Goal: Obtain resource: Obtain resource

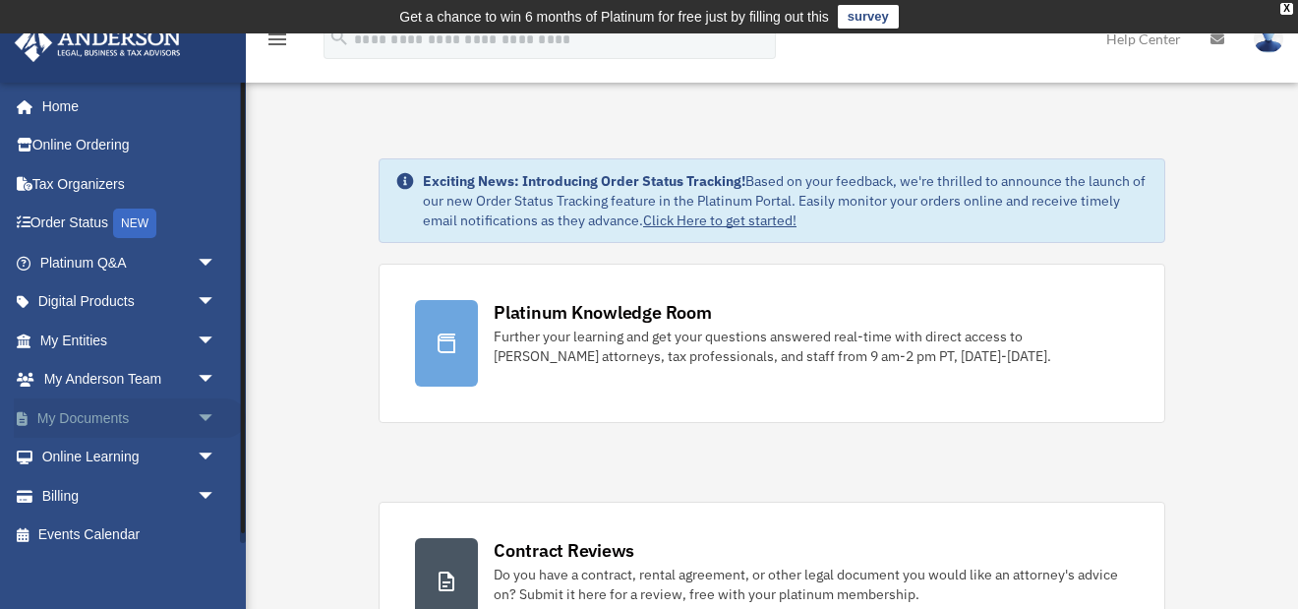
click at [205, 413] on span "arrow_drop_down" at bounding box center [216, 418] width 39 height 40
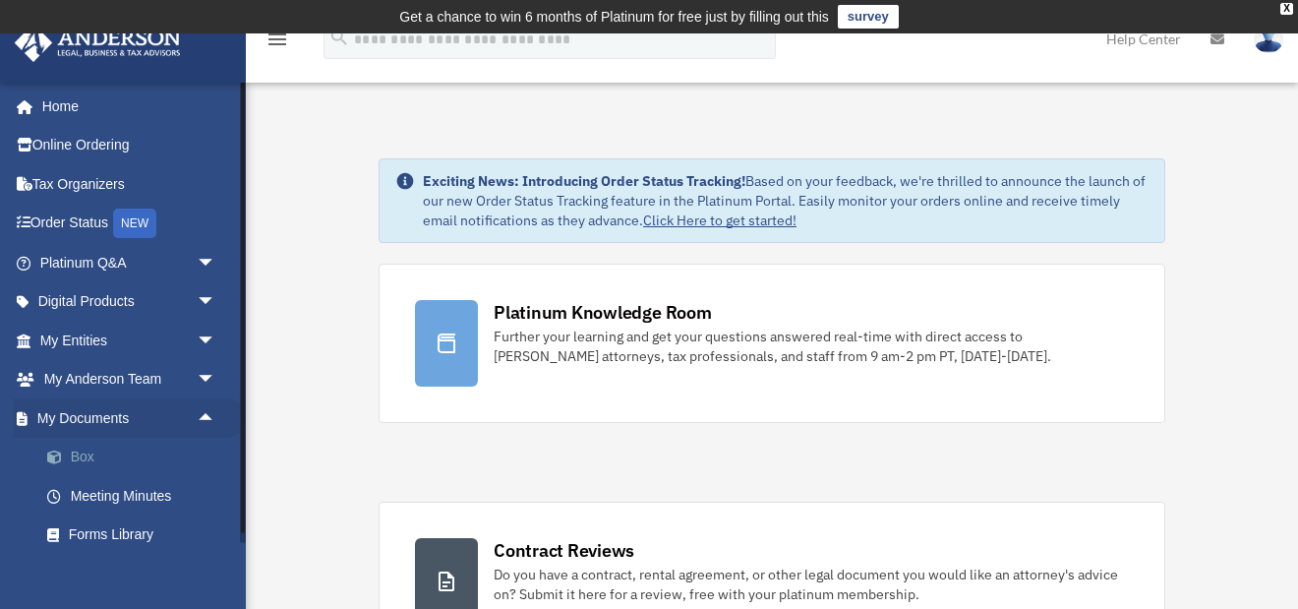
click at [81, 453] on link "Box" at bounding box center [137, 457] width 218 height 39
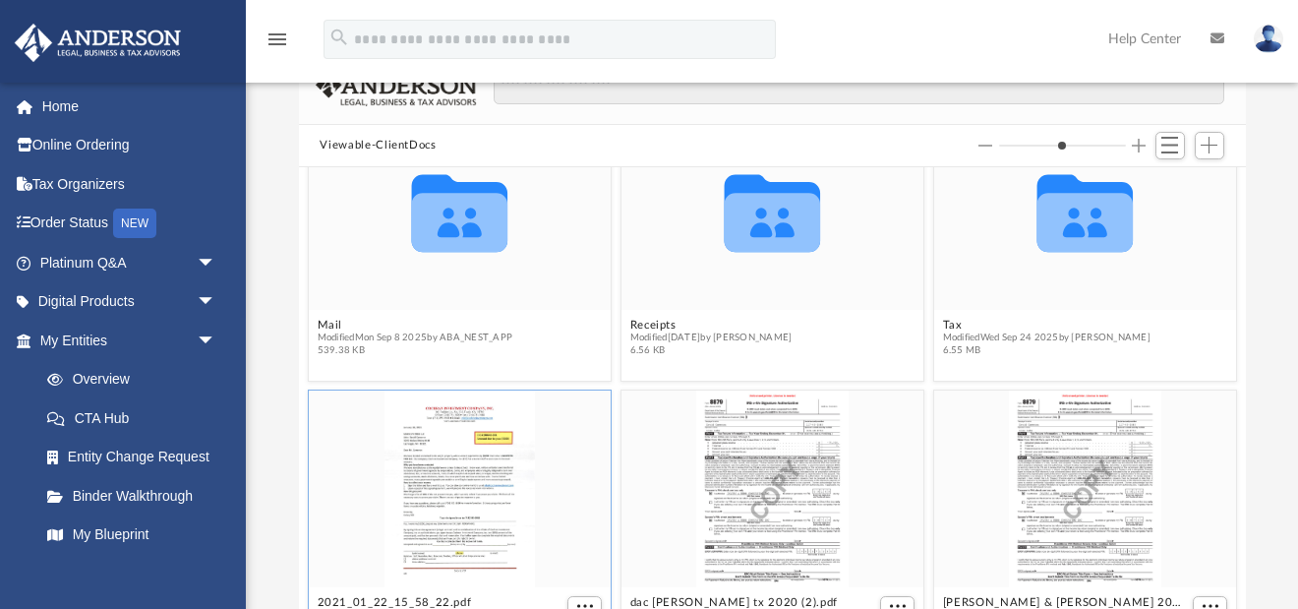
scroll to position [339, 0]
click at [1080, 225] on icon "grid" at bounding box center [1083, 224] width 95 height 59
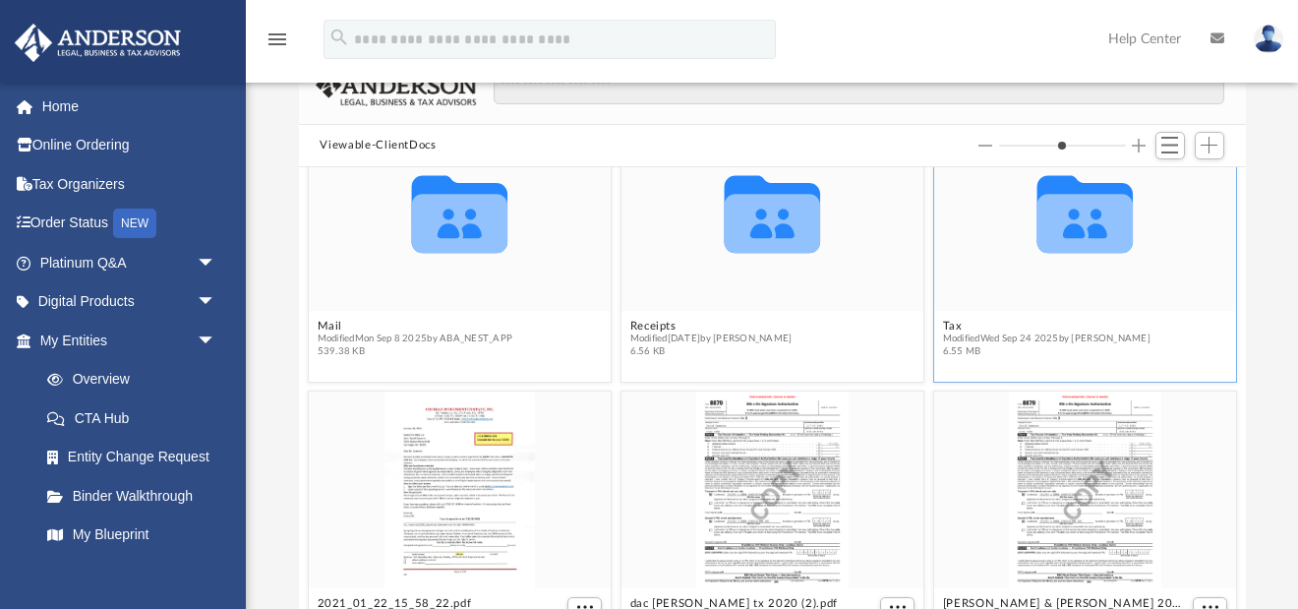
click at [1080, 225] on icon "grid" at bounding box center [1083, 224] width 95 height 59
click at [1100, 300] on div "Collaborated Folder" at bounding box center [1084, 213] width 302 height 197
click at [1100, 301] on div "Collaborated Folder" at bounding box center [1084, 213] width 302 height 197
click at [1100, 301] on div "Collaborated Folder Bookkeeping Modified [DATE] by [DEMOGRAPHIC_DATA][PERSON_NA…" at bounding box center [772, 390] width 947 height 446
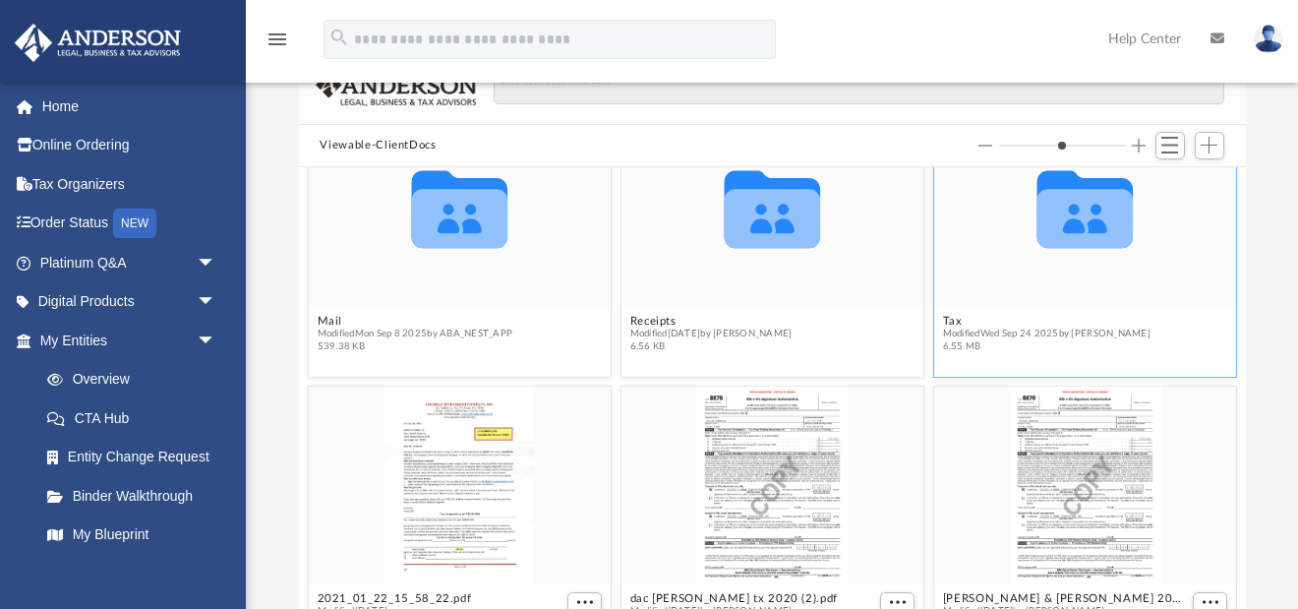
click at [1100, 301] on div "Collaborated Folder Bookkeeping Modified [DATE] by [DEMOGRAPHIC_DATA][PERSON_NA…" at bounding box center [772, 390] width 947 height 446
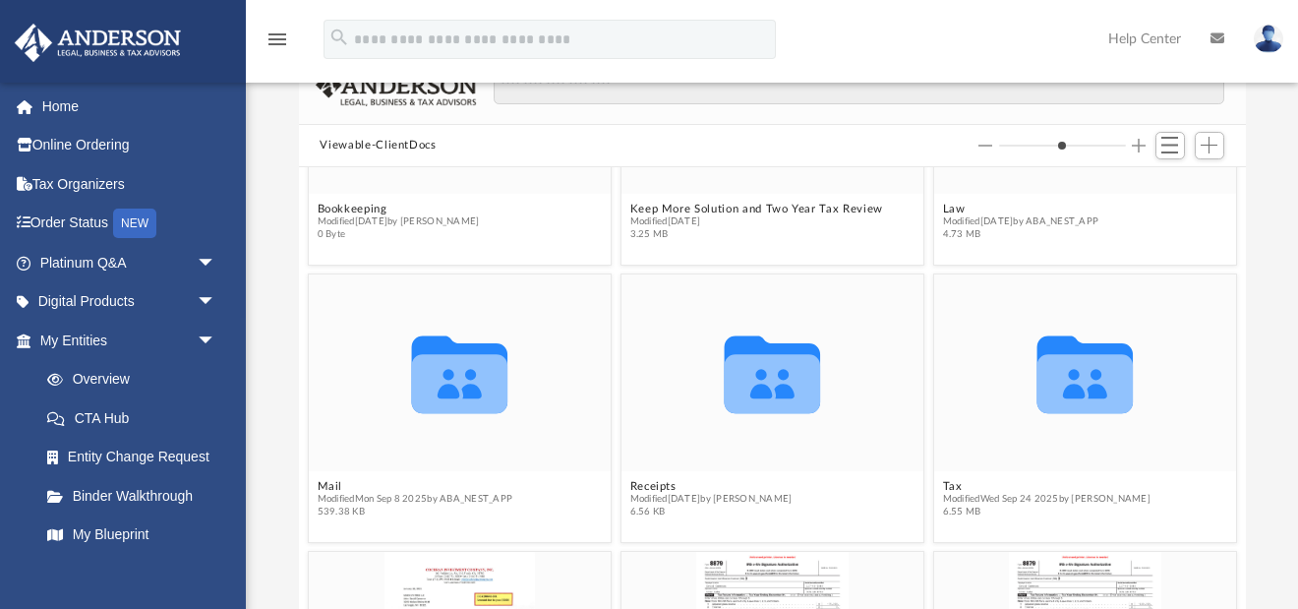
scroll to position [181, 0]
click at [989, 428] on div "Collaborated Folder" at bounding box center [1084, 371] width 302 height 197
click at [992, 426] on div "Collaborated Folder" at bounding box center [1084, 371] width 302 height 197
click at [994, 426] on icon "Collaborated Folder" at bounding box center [1084, 372] width 181 height 118
click at [1103, 453] on div "Collaborated Folder" at bounding box center [1084, 371] width 302 height 197
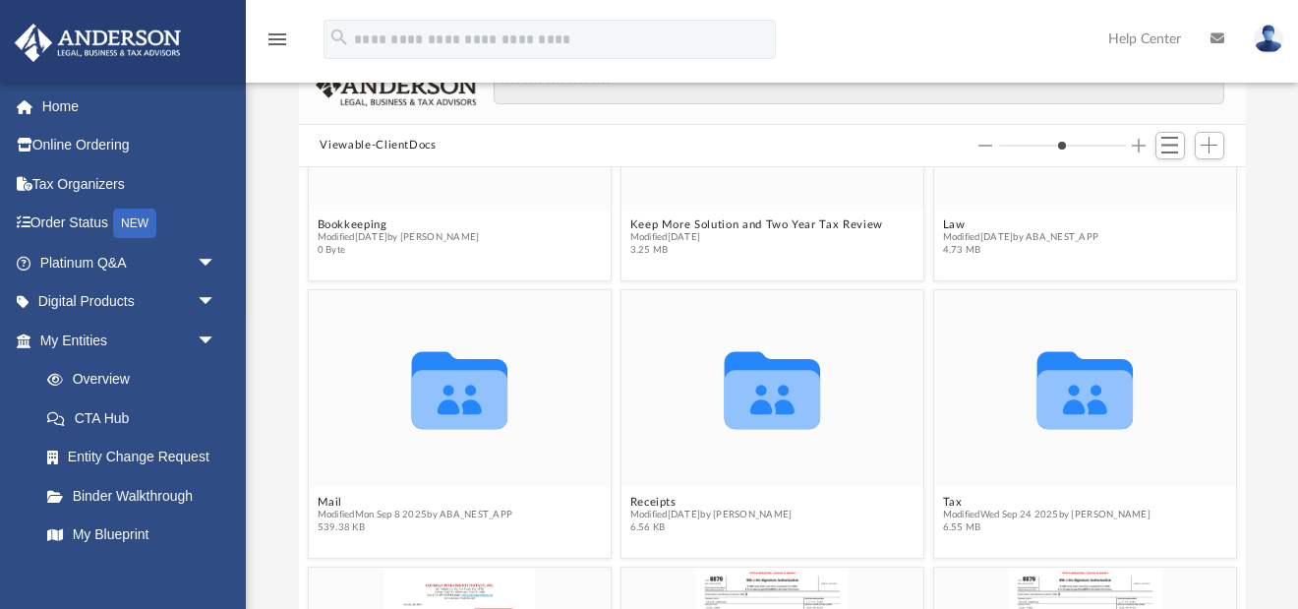
scroll to position [176, 0]
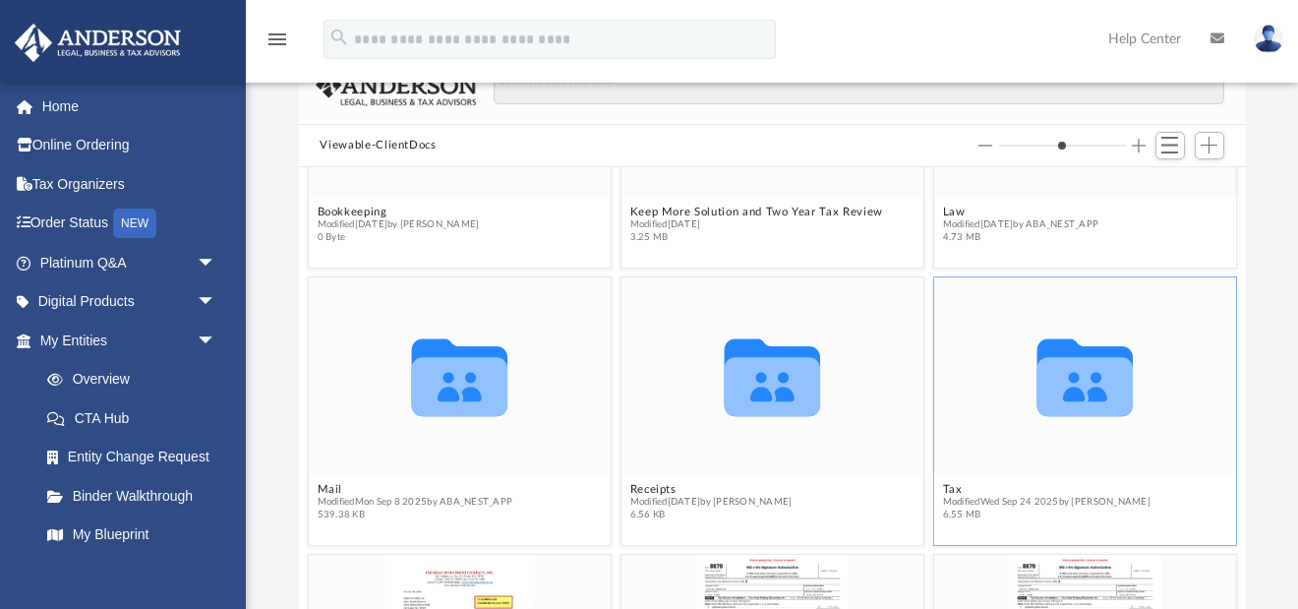
click at [1074, 382] on icon "grid" at bounding box center [1083, 378] width 95 height 78
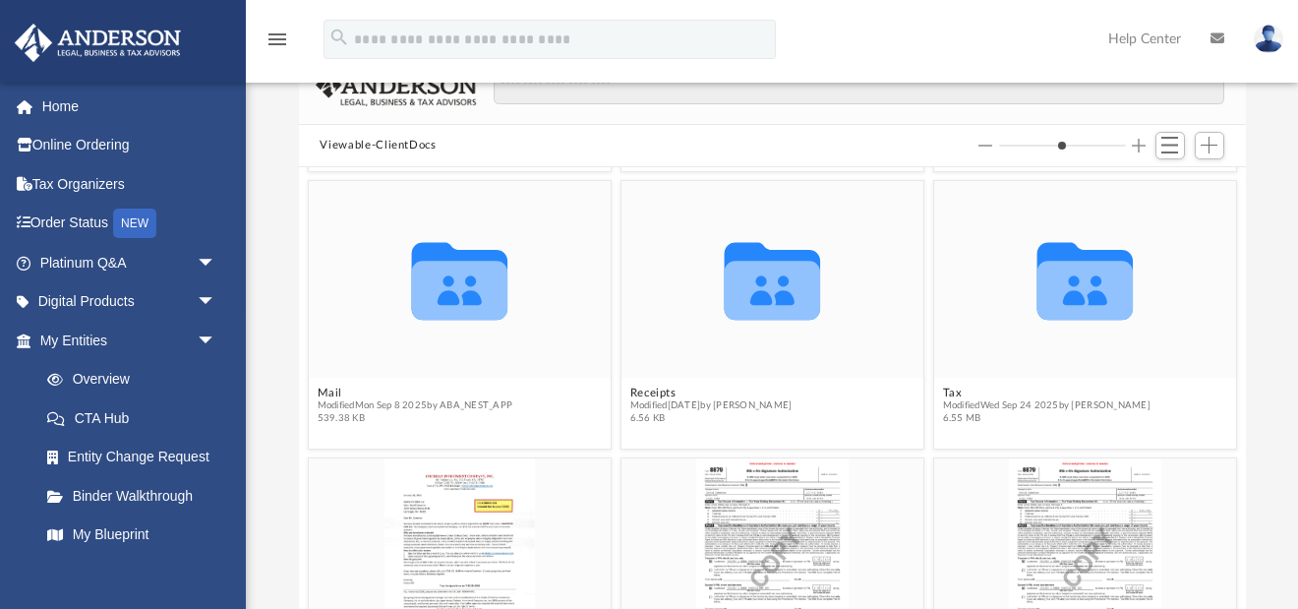
scroll to position [275, 0]
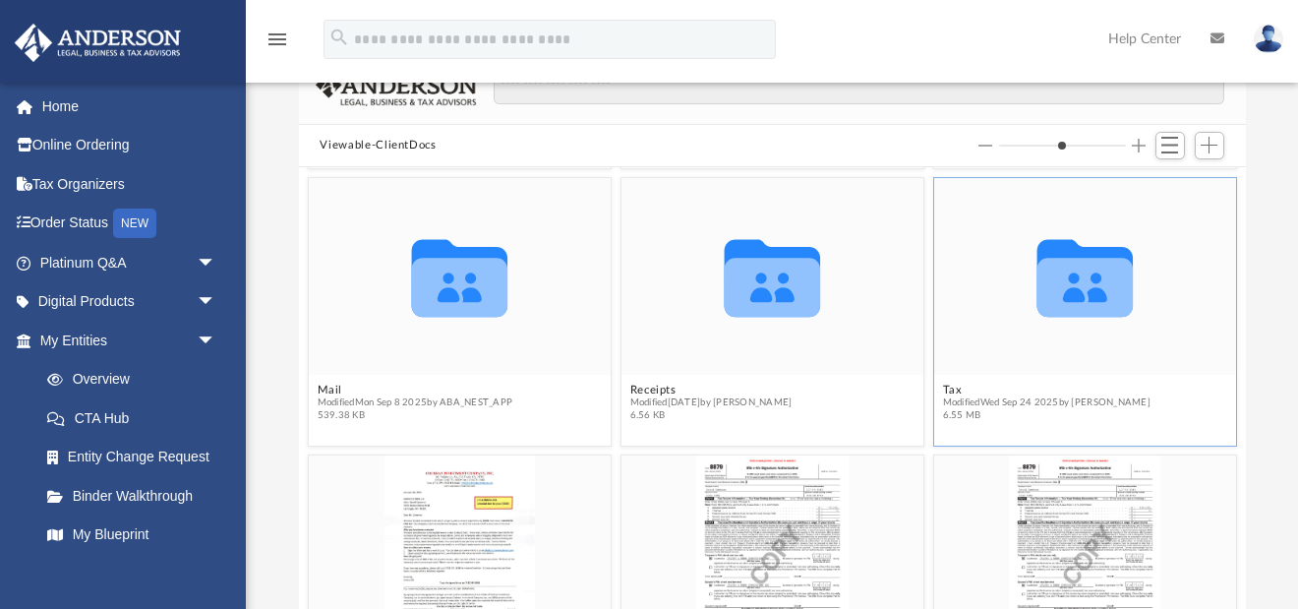
click at [1093, 355] on div "Collaborated Folder" at bounding box center [1084, 277] width 302 height 197
click at [1012, 317] on icon "Collaborated Folder" at bounding box center [1084, 277] width 181 height 118
click at [1125, 315] on icon "grid" at bounding box center [1083, 288] width 95 height 59
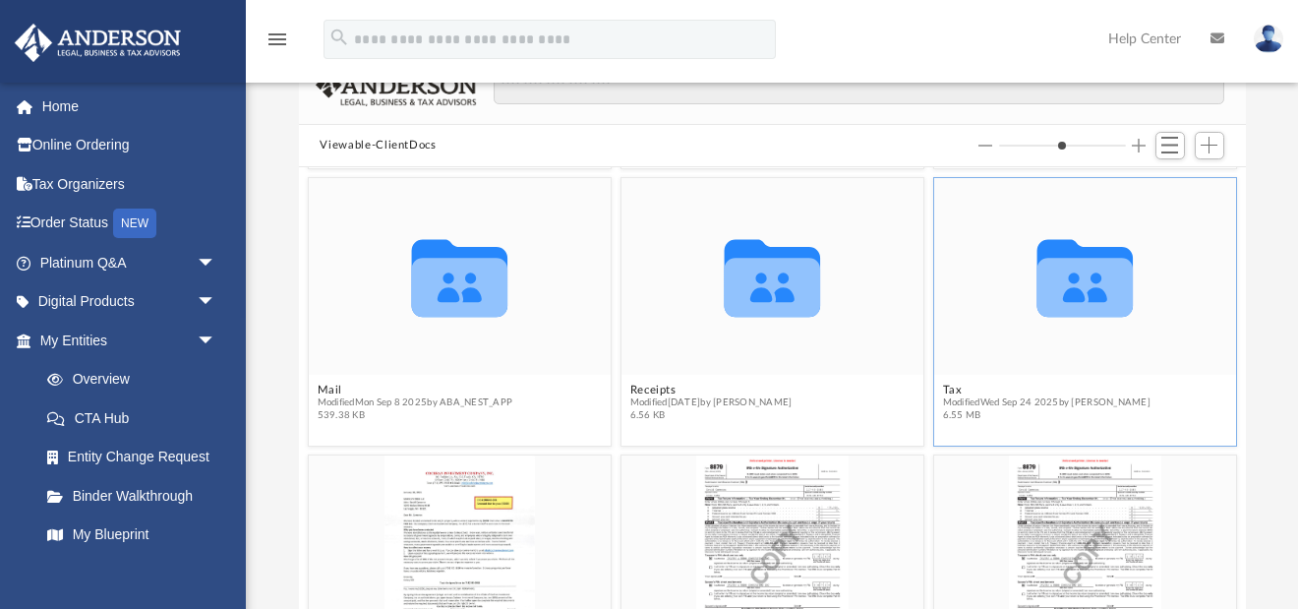
click at [1125, 314] on icon "grid" at bounding box center [1083, 288] width 95 height 59
click at [1093, 281] on icon "grid" at bounding box center [1083, 279] width 95 height 78
click at [1101, 372] on div "Collaborated Folder" at bounding box center [1084, 277] width 302 height 197
click at [1100, 372] on div "Collaborated Folder" at bounding box center [1084, 277] width 302 height 197
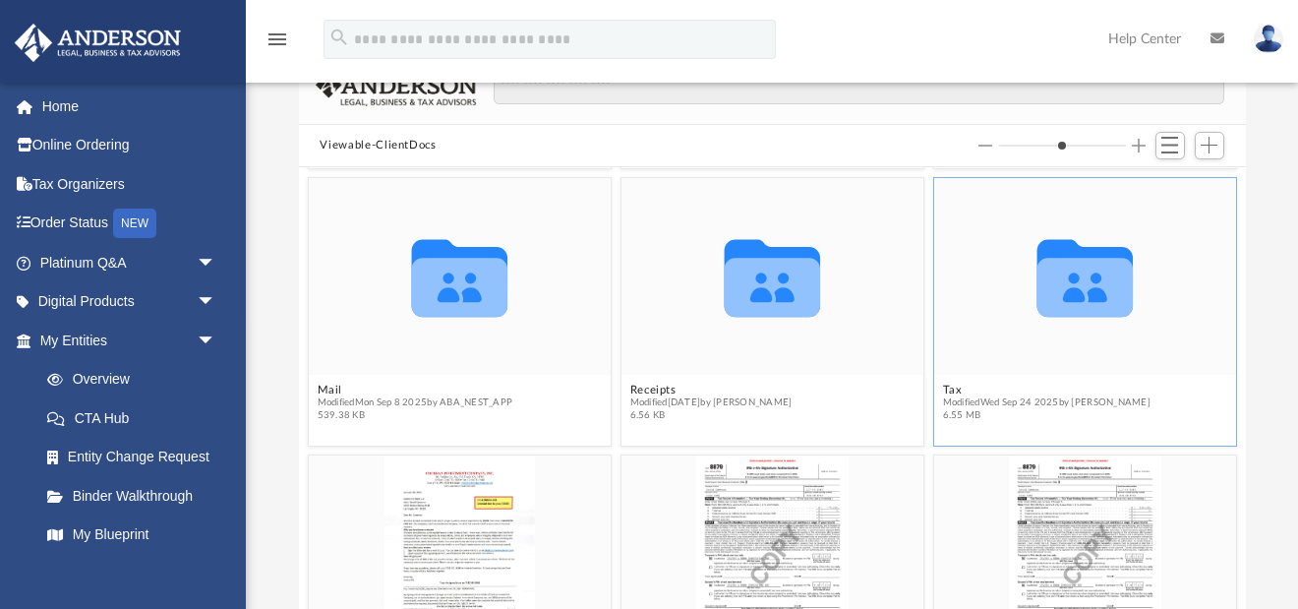
click at [1087, 412] on span "6.55 MB" at bounding box center [1045, 415] width 207 height 13
click at [1088, 412] on span "6.55 MB" at bounding box center [1045, 415] width 207 height 13
click at [1087, 412] on span "6.55 MB" at bounding box center [1045, 415] width 207 height 13
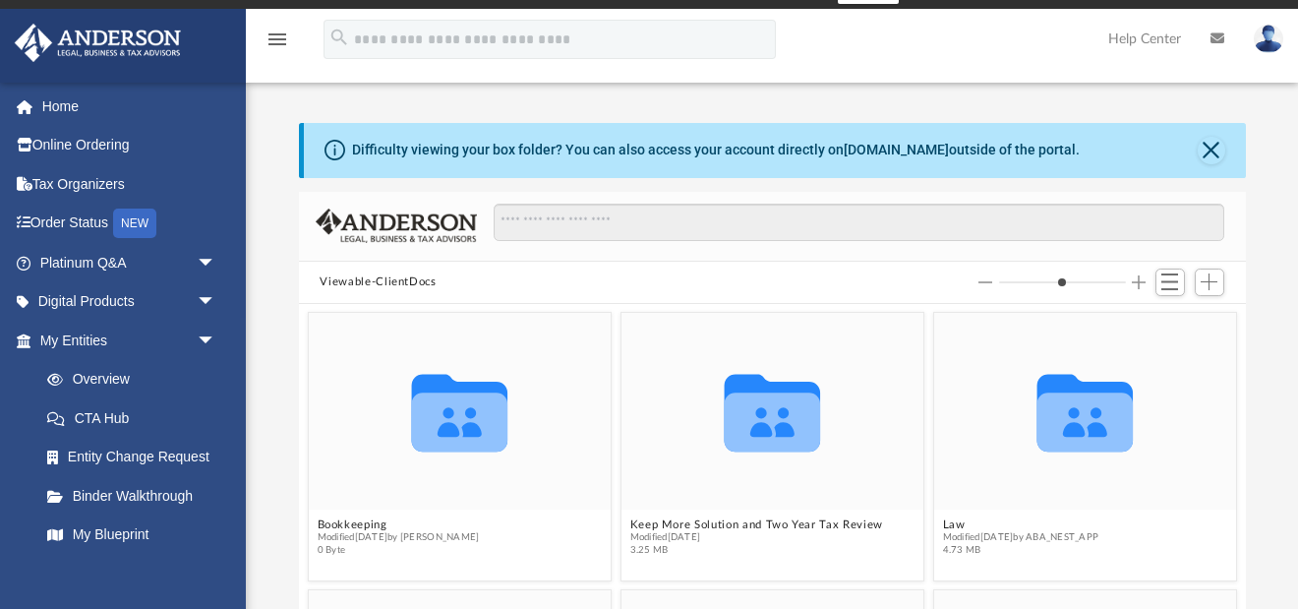
scroll to position [38, 0]
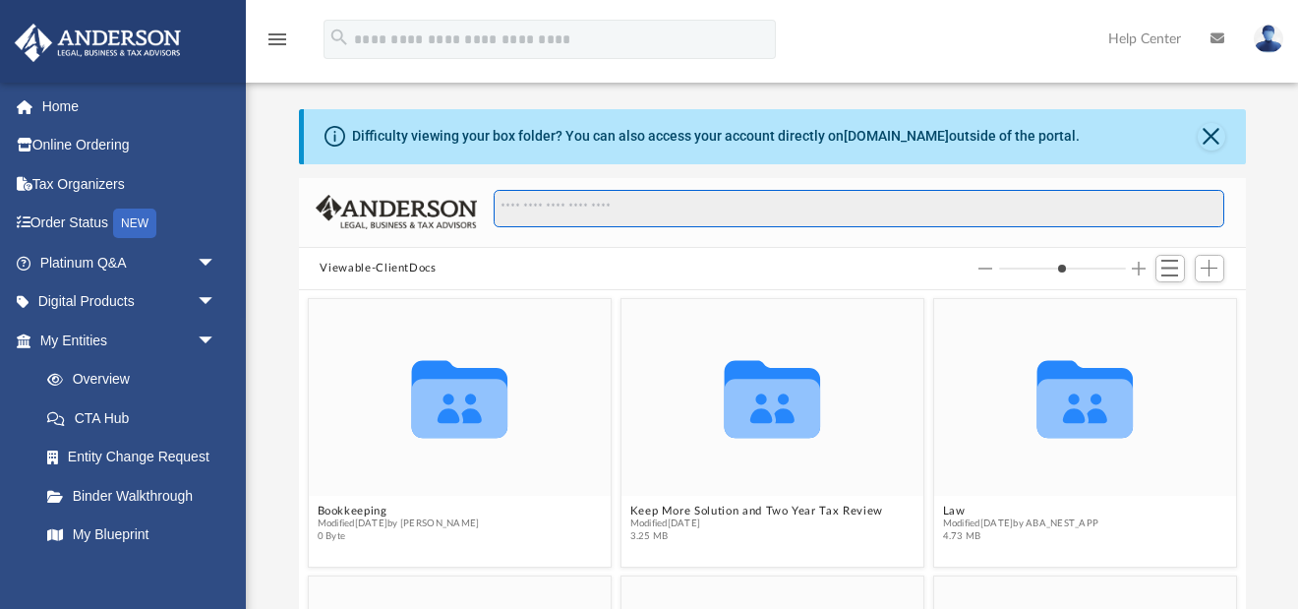
click at [622, 207] on input "Search files and folders" at bounding box center [859, 208] width 730 height 37
type input "*"
type input "**"
type input "*"
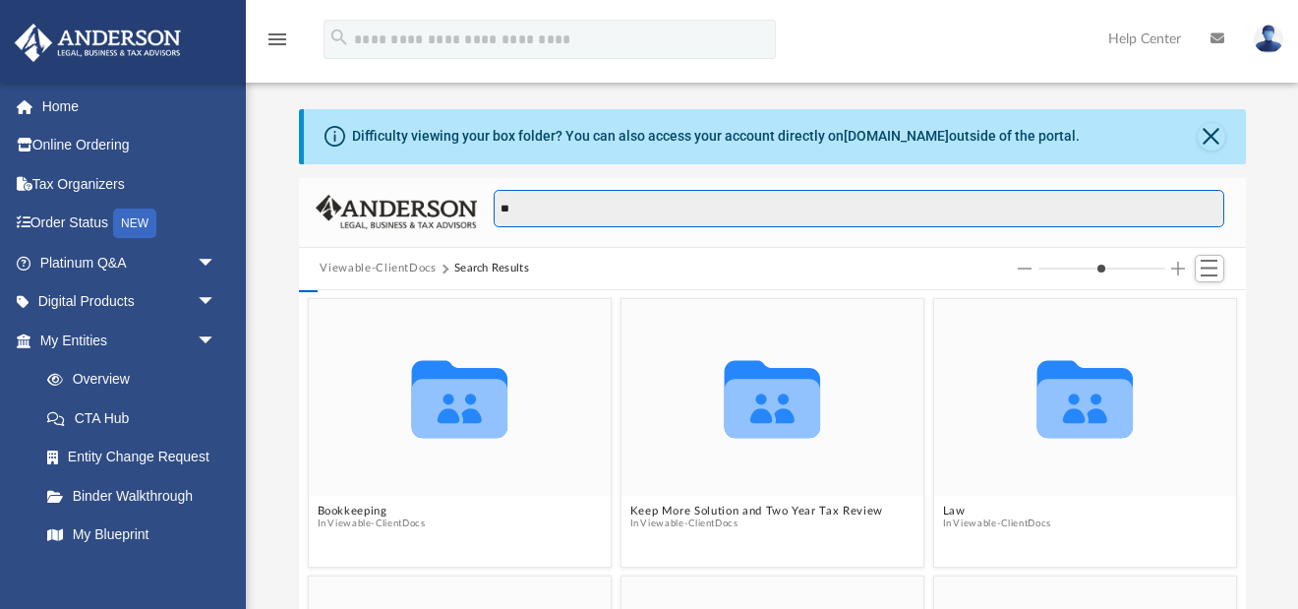
type input "***"
type input "*"
type input "***"
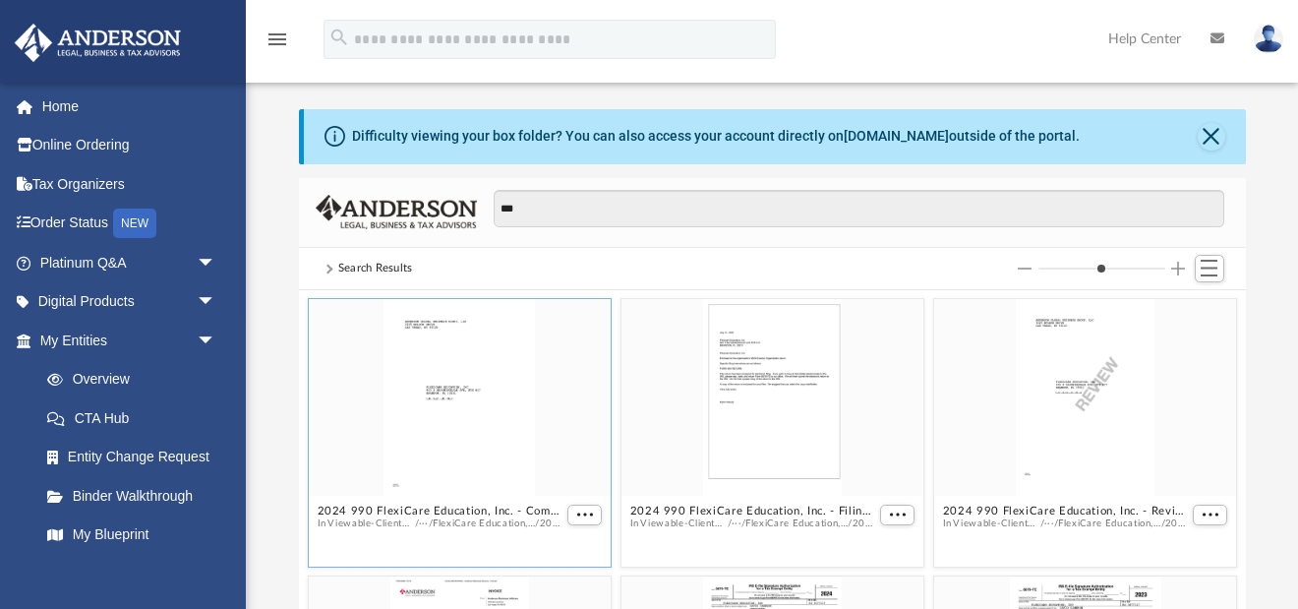
click at [445, 390] on div "grid" at bounding box center [459, 398] width 302 height 197
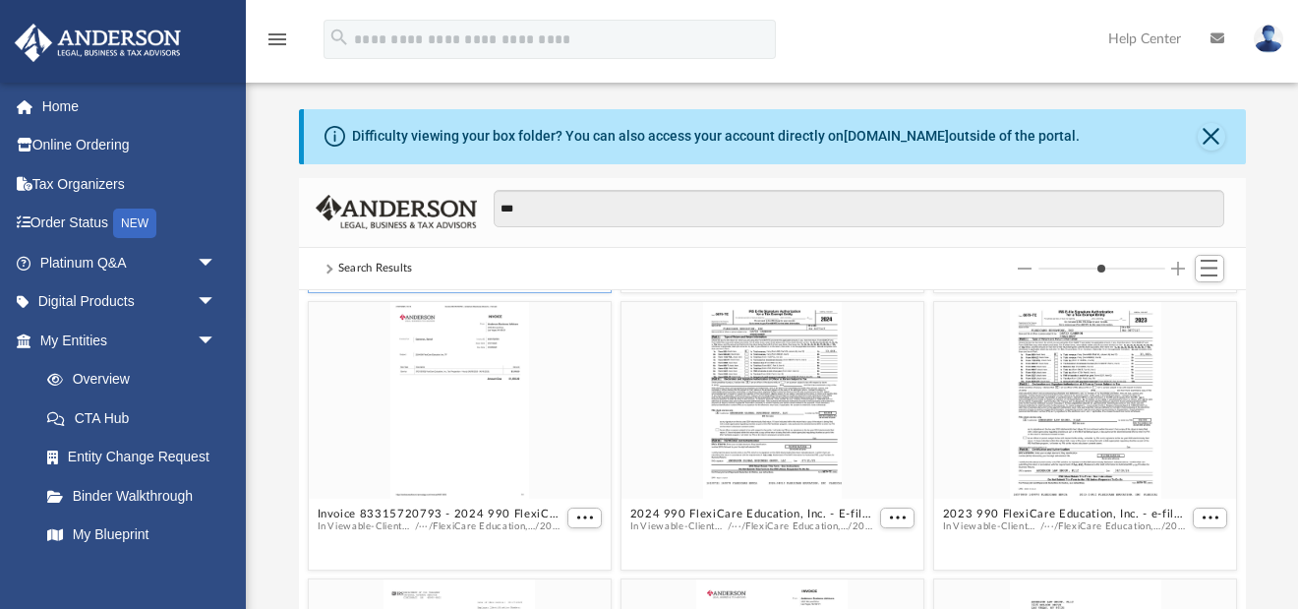
scroll to position [277, 0]
click at [785, 405] on div "grid" at bounding box center [771, 398] width 302 height 197
click at [781, 404] on div "grid" at bounding box center [771, 398] width 302 height 197
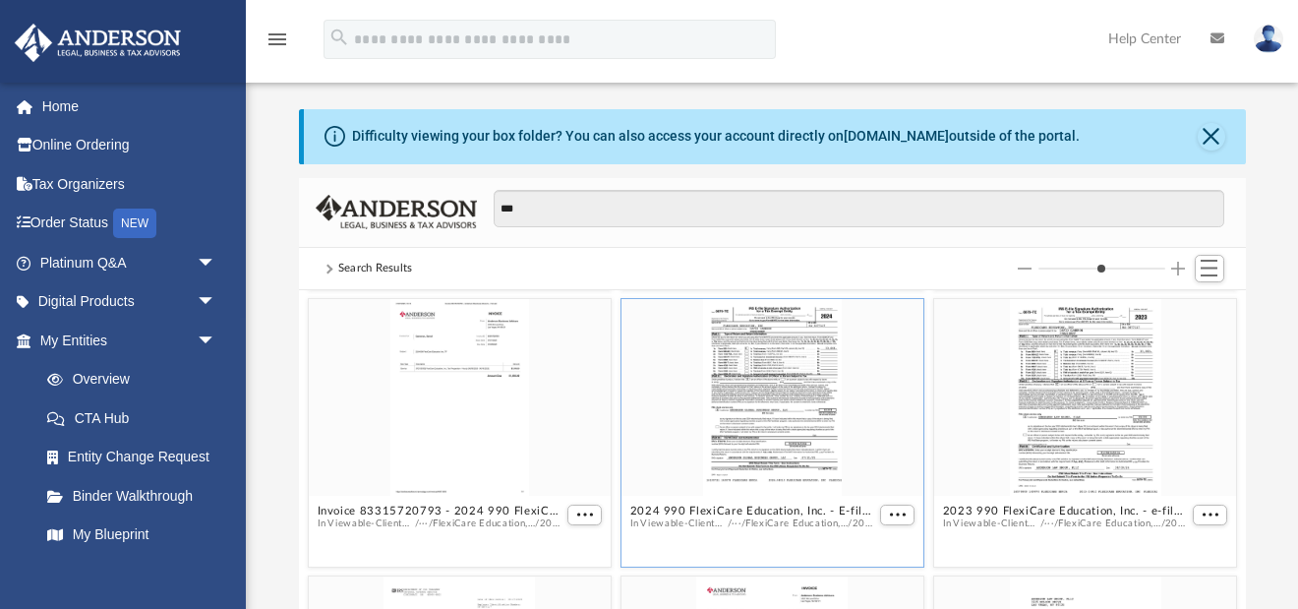
click at [781, 404] on div "grid" at bounding box center [771, 398] width 302 height 197
click at [899, 513] on span "More options" at bounding box center [897, 515] width 16 height 10
click at [862, 553] on li "Preview" at bounding box center [874, 551] width 57 height 21
type input "*"
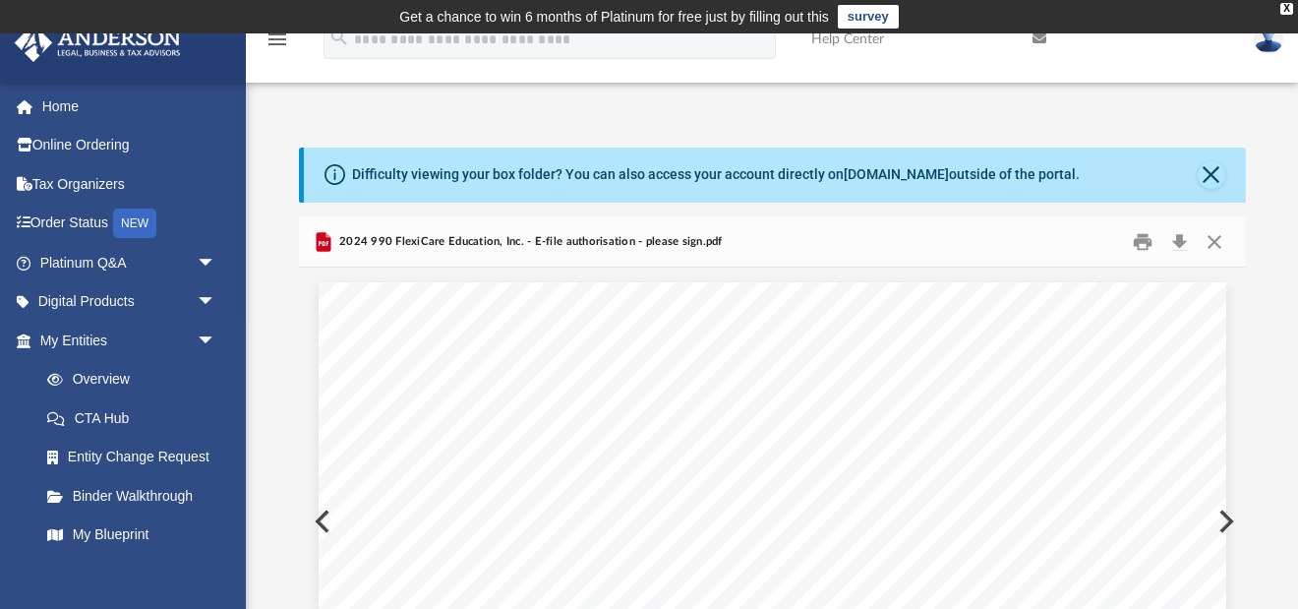
scroll to position [0, 0]
click at [1208, 169] on button "Close" at bounding box center [1212, 175] width 28 height 28
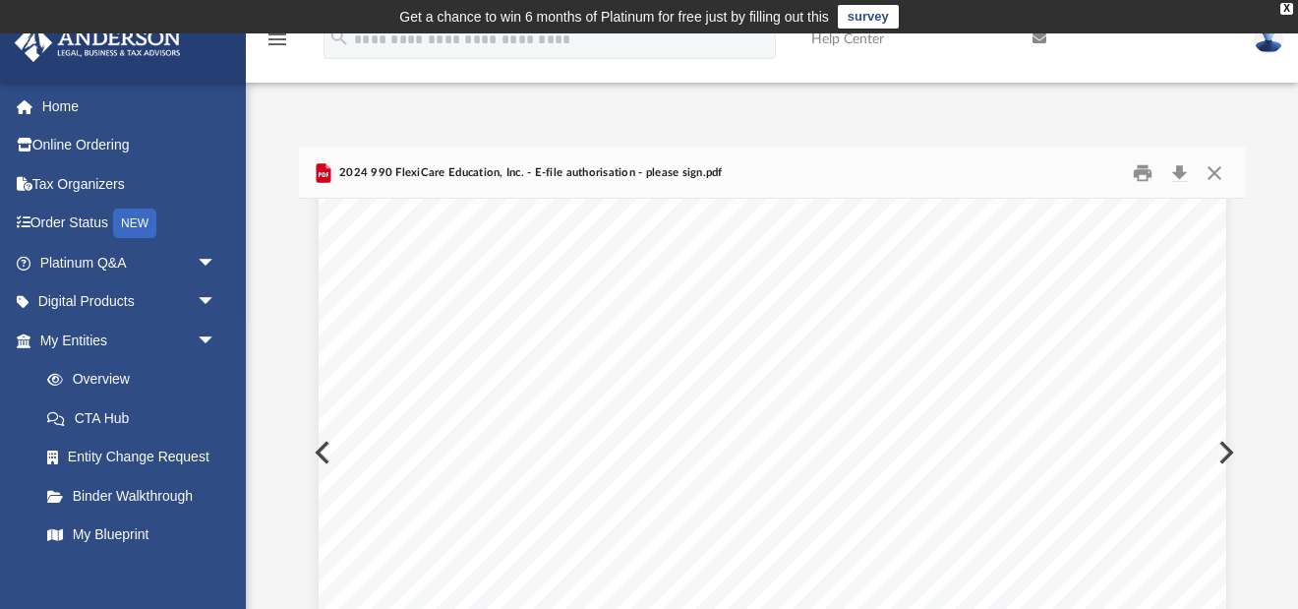
scroll to position [365, 0]
click at [1142, 171] on button "Print" at bounding box center [1142, 172] width 39 height 30
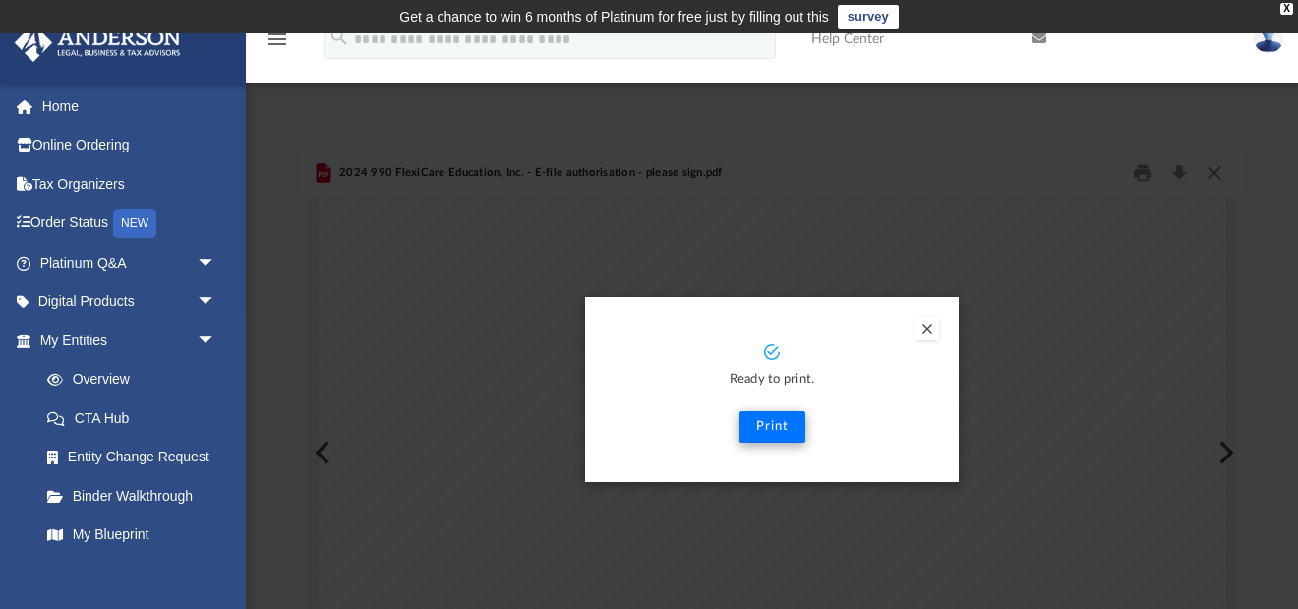
click at [771, 424] on button "Print" at bounding box center [772, 426] width 66 height 31
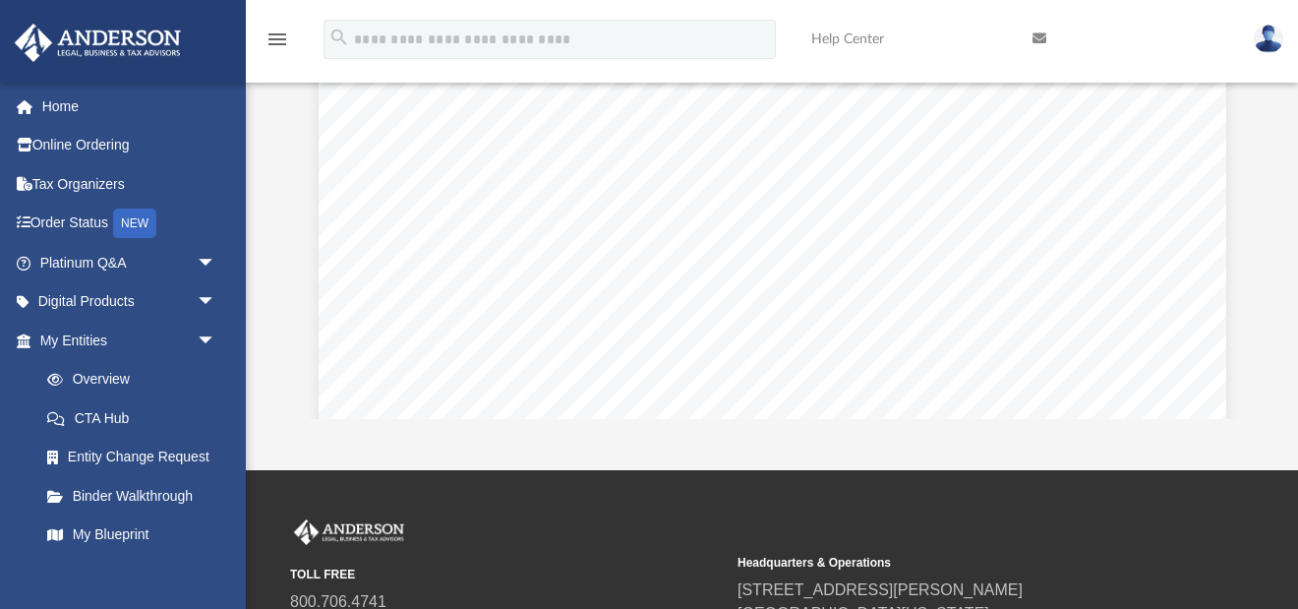
scroll to position [0, 0]
